Goal: Task Accomplishment & Management: Complete application form

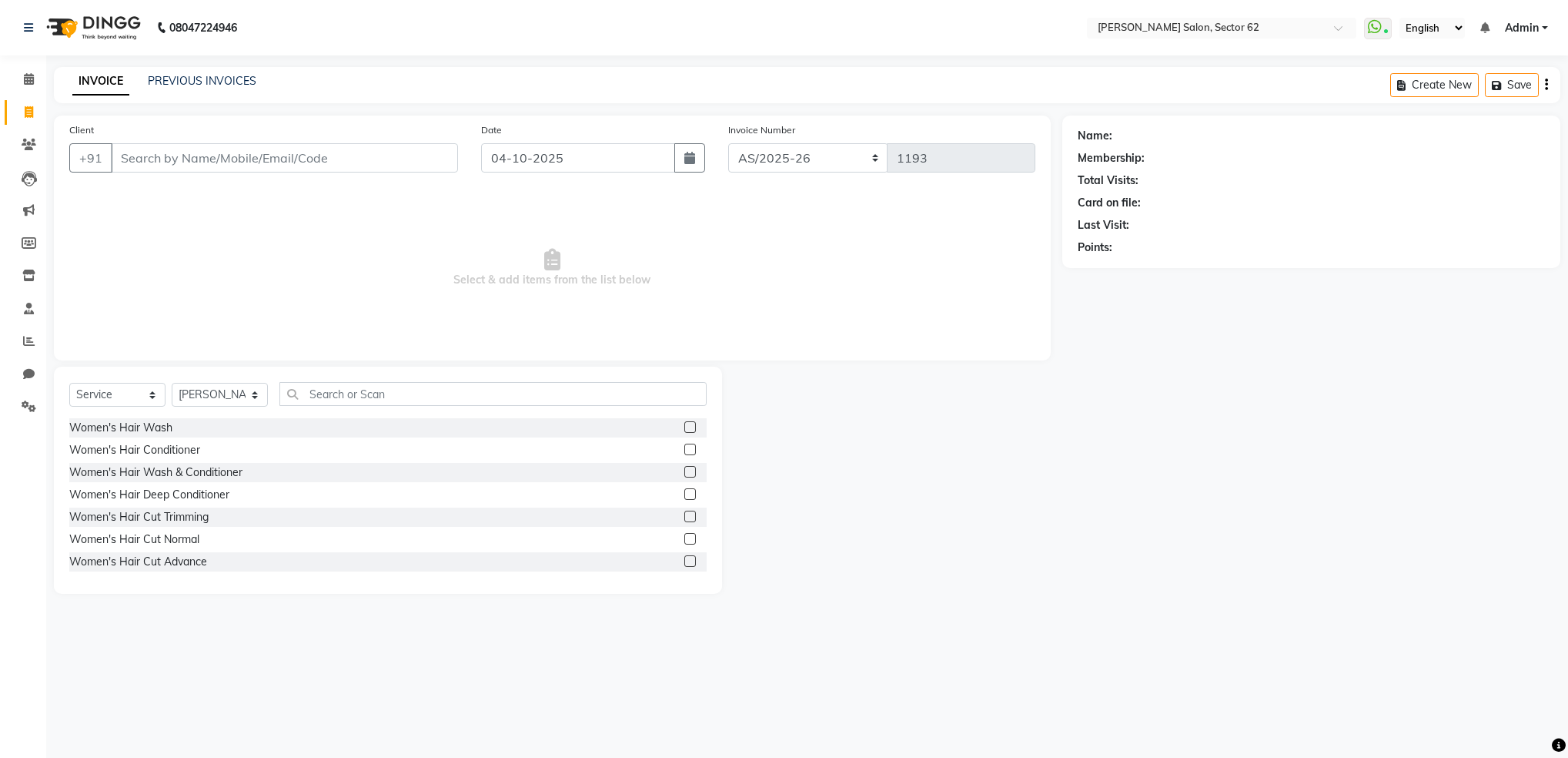
select select "service"
select select "82265"
click at [328, 159] on input "Client" at bounding box center [285, 158] width 347 height 29
click at [237, 186] on span "955525137" at bounding box center [225, 193] width 70 height 15
type input "9555251370"
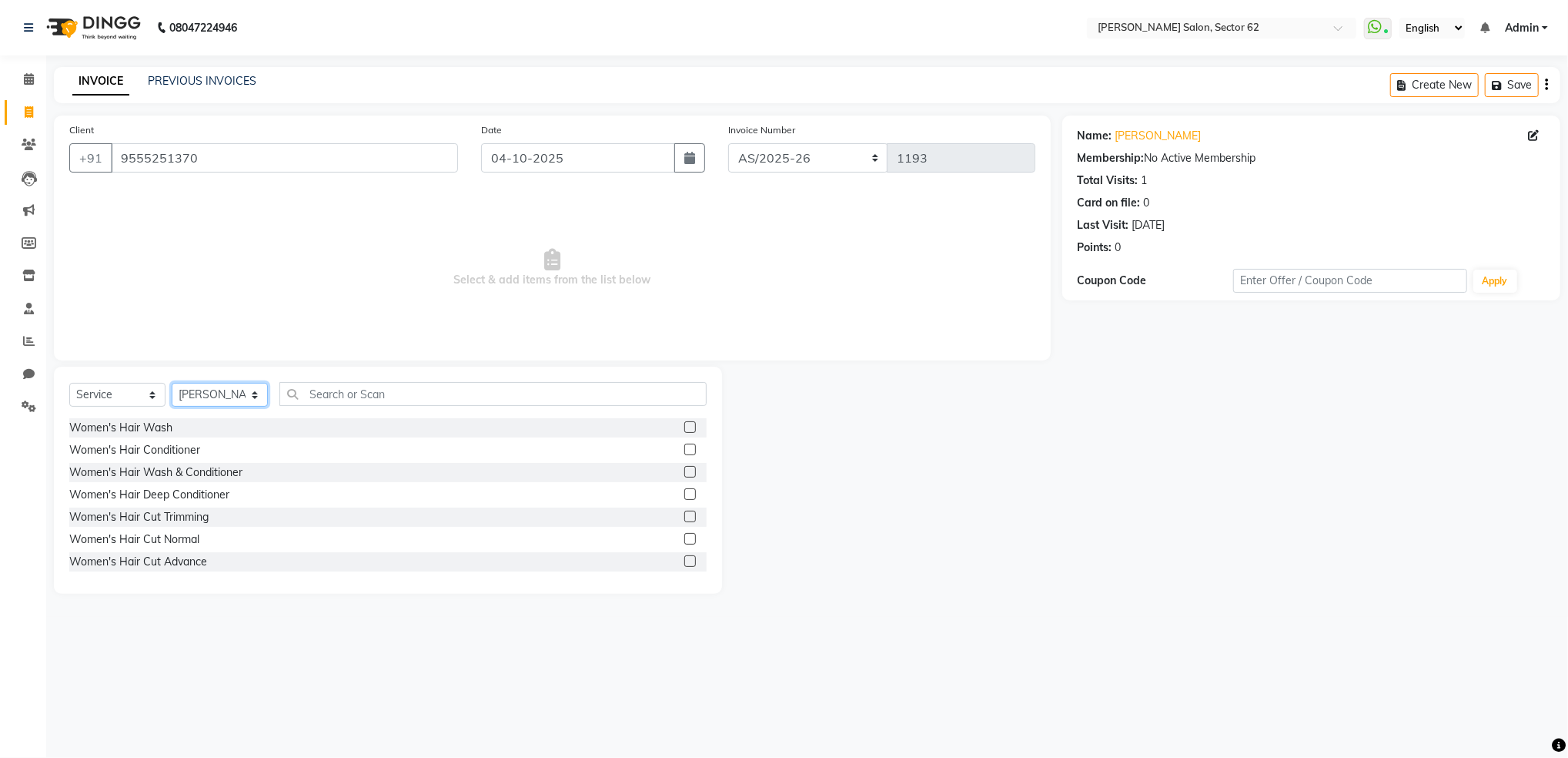
click at [193, 404] on select "Select Stylist [PERSON_NAME] Noorshekh [PERSON_NAME] Owner Priya" at bounding box center [219, 395] width 97 height 23
select select "93685"
click at [172, 383] on select "Select Stylist [PERSON_NAME] Noorshekh [PERSON_NAME] Owner Priya" at bounding box center [219, 395] width 97 height 23
click at [427, 398] on input "text" at bounding box center [492, 394] width 427 height 23
type input "eye"
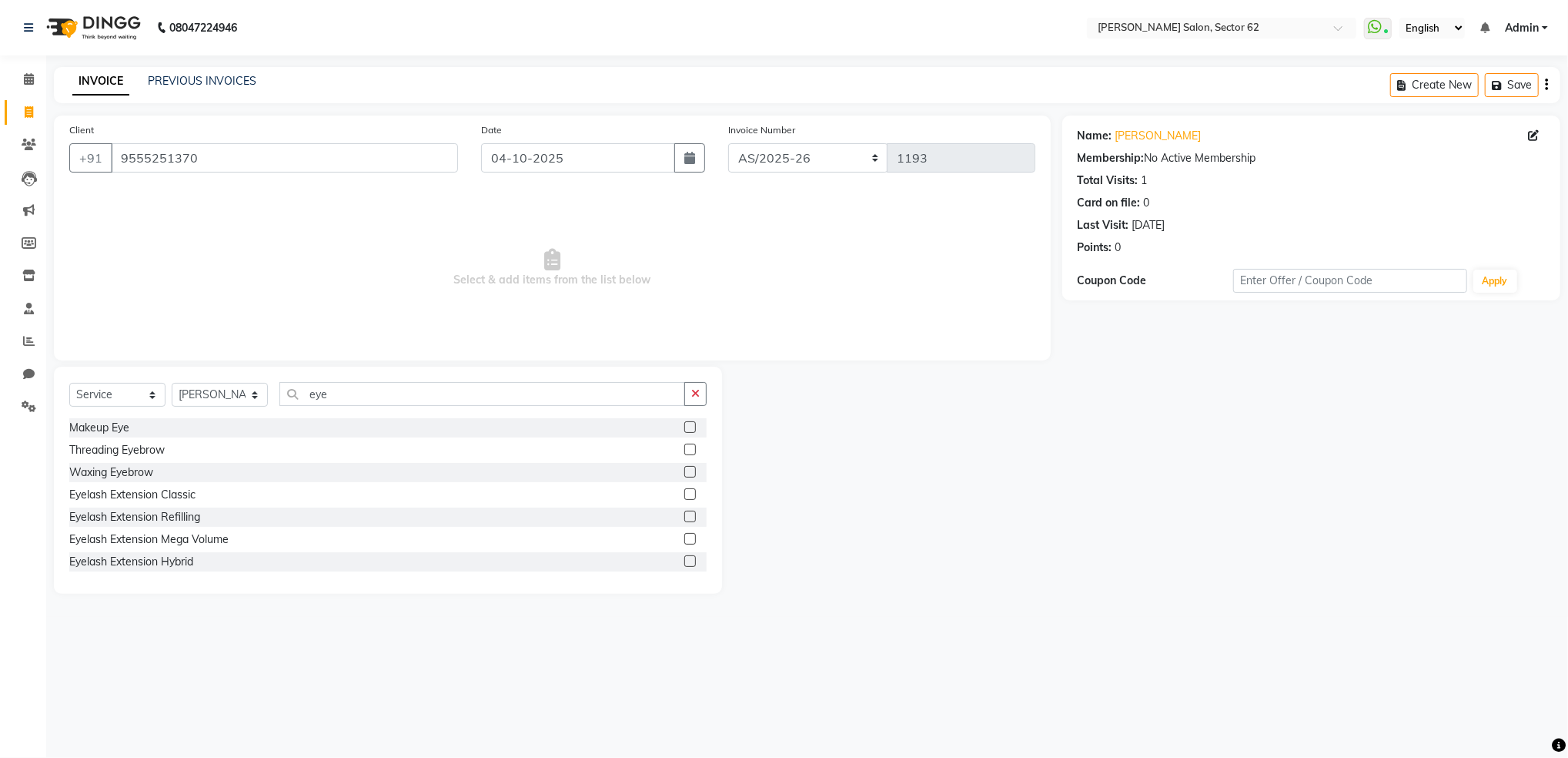
click at [685, 448] on label at bounding box center [690, 449] width 12 height 12
click at [685, 448] on input "checkbox" at bounding box center [689, 450] width 10 height 10
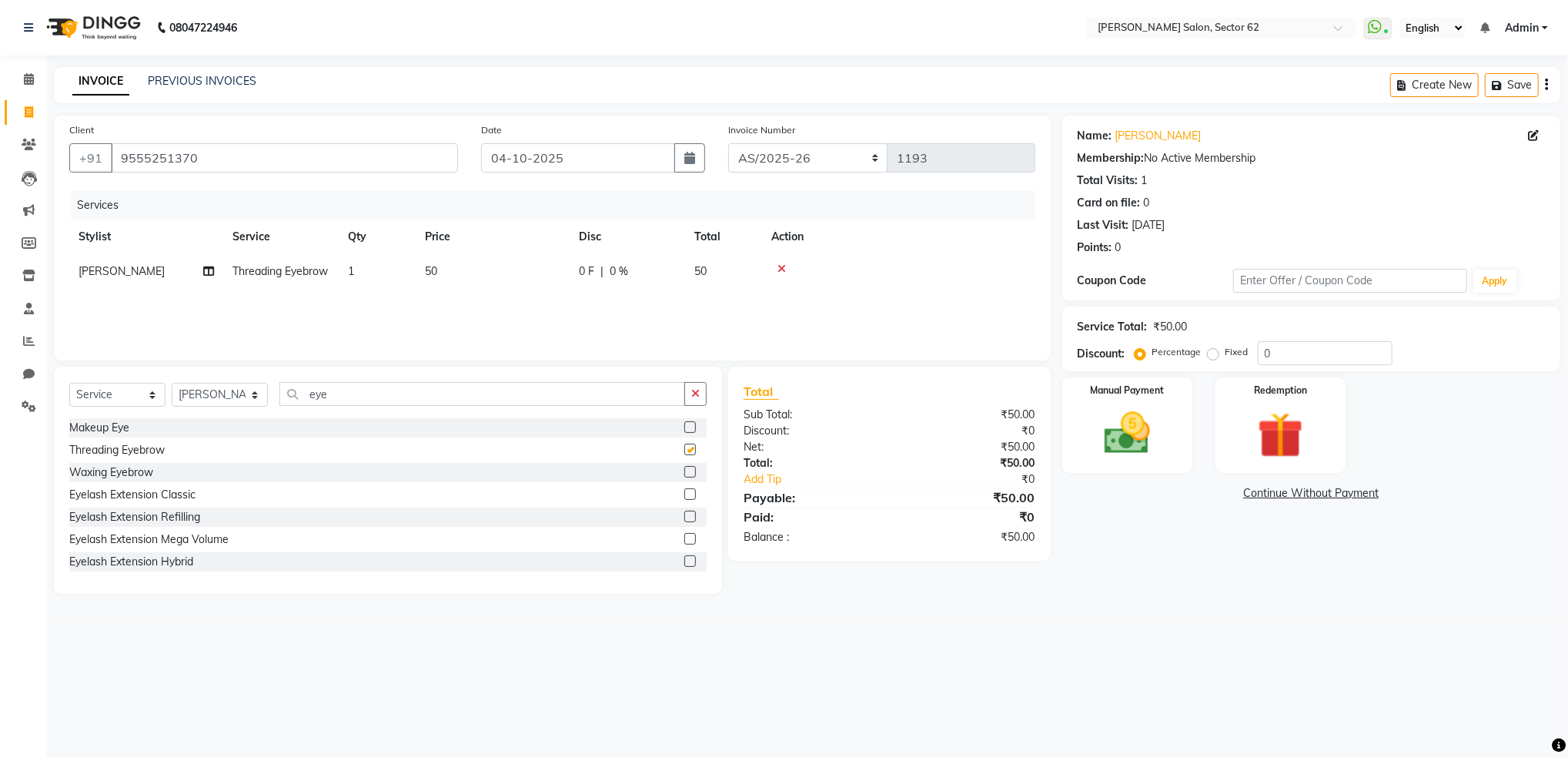
checkbox input "false"
click at [1151, 419] on img at bounding box center [1127, 433] width 78 height 55
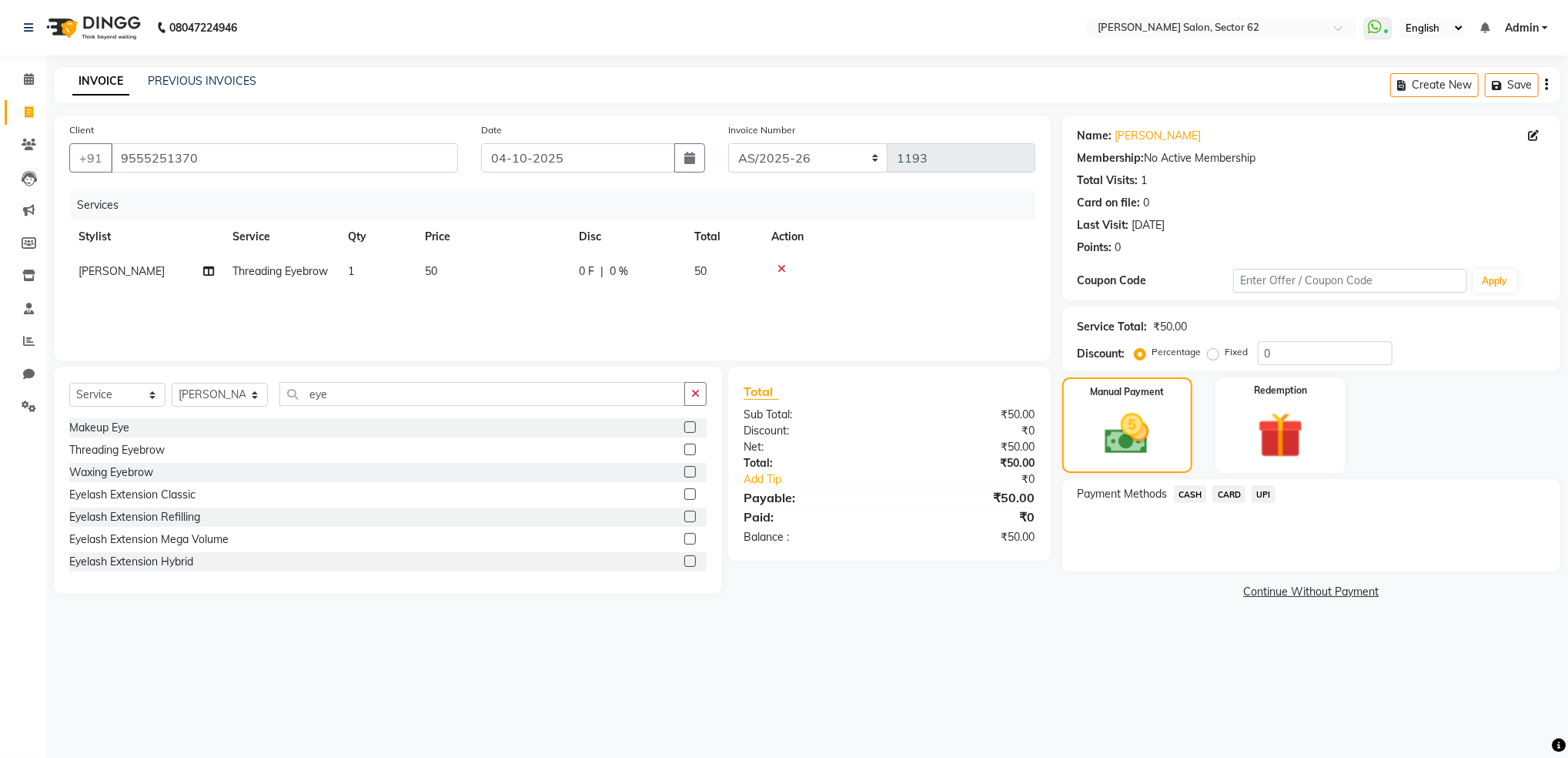
click at [1266, 491] on span "UPI" at bounding box center [1264, 494] width 23 height 18
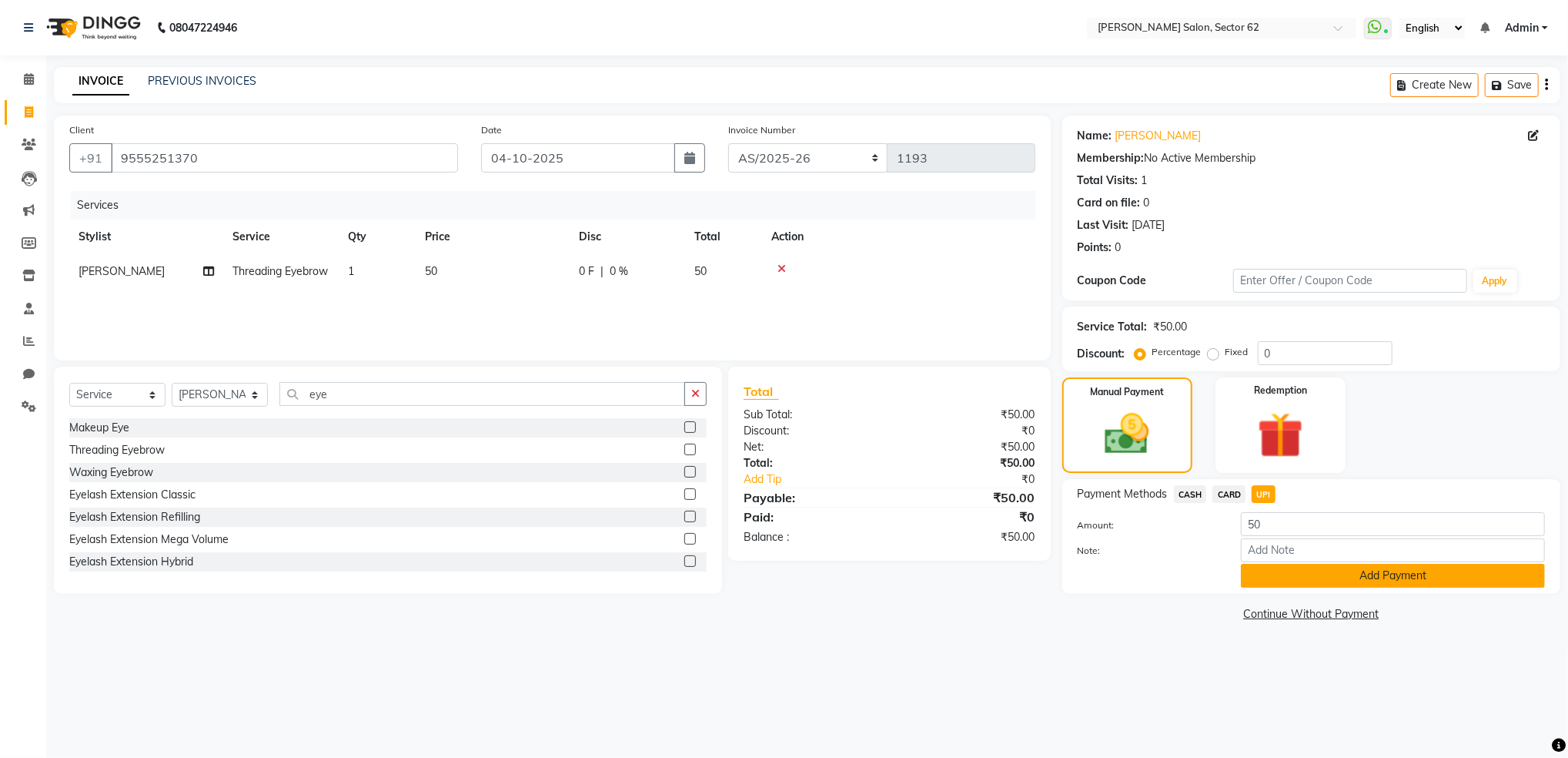
click at [1308, 580] on button "Add Payment" at bounding box center [1393, 576] width 304 height 23
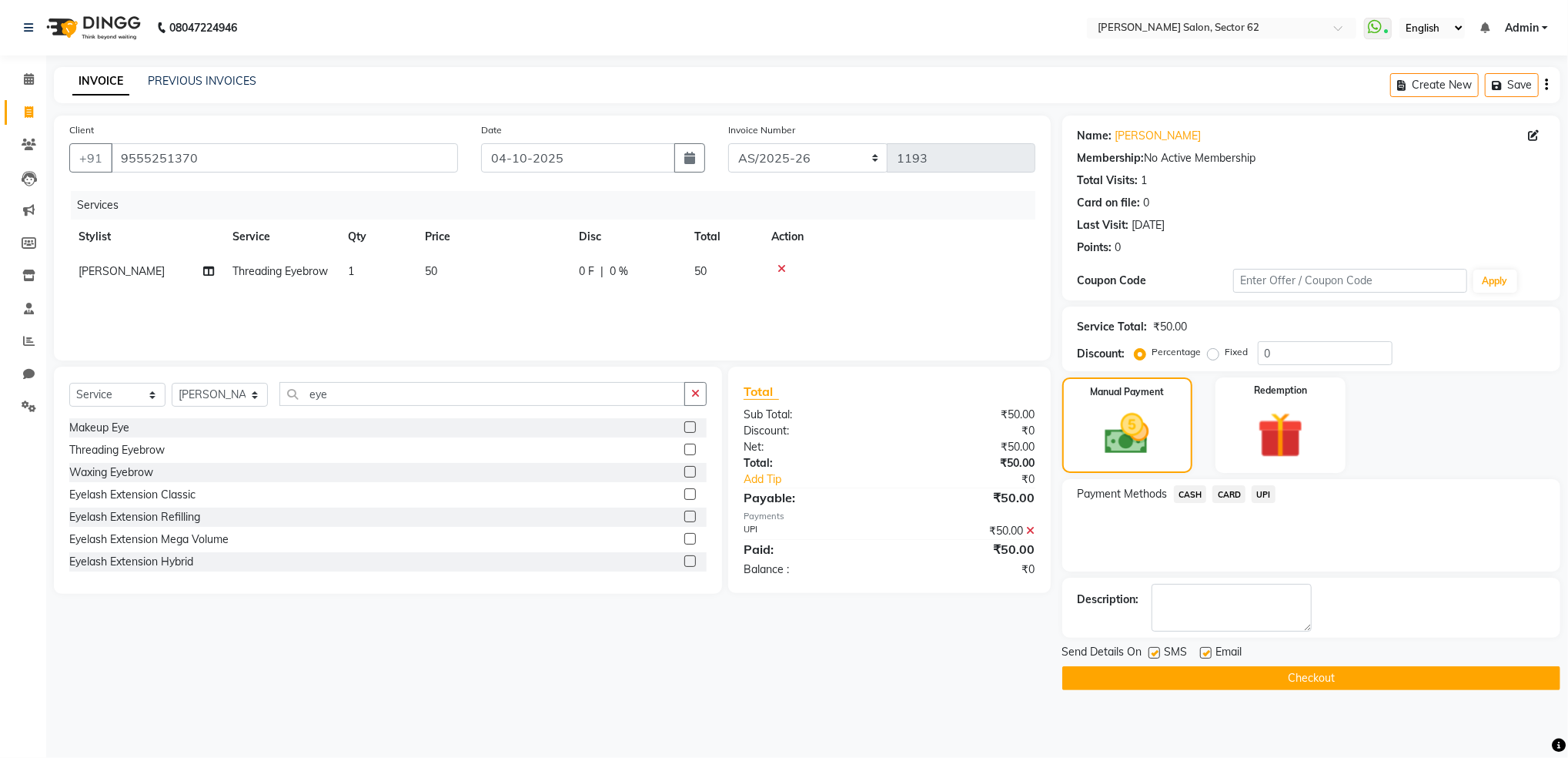
click at [1321, 675] on button "Checkout" at bounding box center [1311, 678] width 498 height 23
